Goal: Task Accomplishment & Management: Complete application form

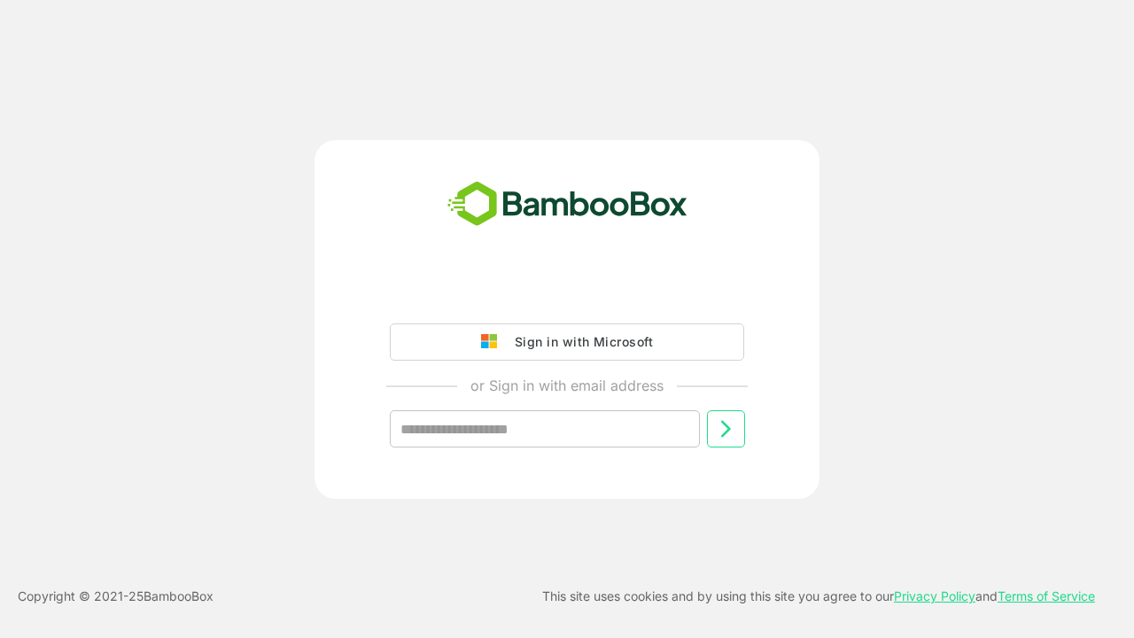
type input "**********"
click at [725, 429] on icon at bounding box center [725, 428] width 21 height 21
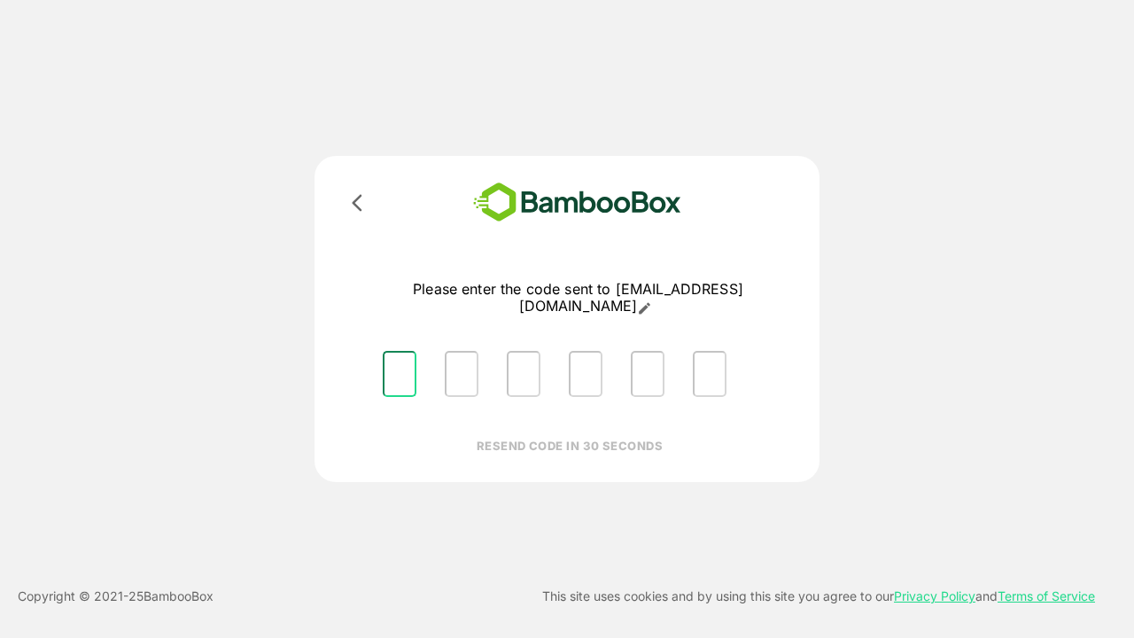
type input "*"
